Goal: Information Seeking & Learning: Learn about a topic

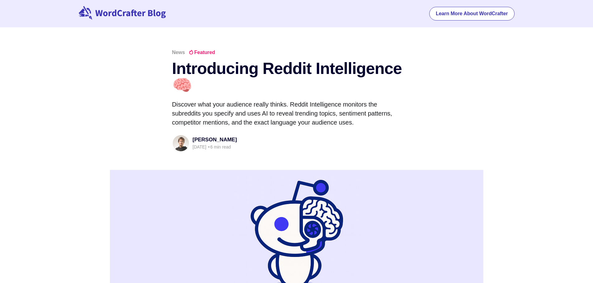
click at [500, 12] on link "Learn More About WordCrafter" at bounding box center [471, 14] width 85 height 14
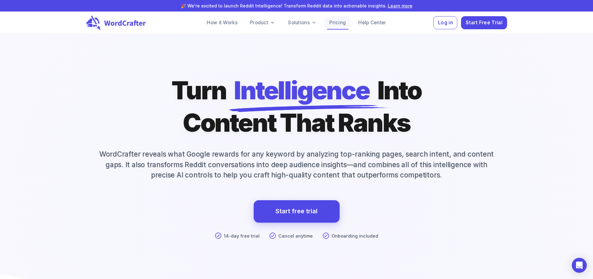
click at [343, 21] on link "Pricing" at bounding box center [337, 22] width 26 height 12
